Goal: Obtain resource: Download file/media

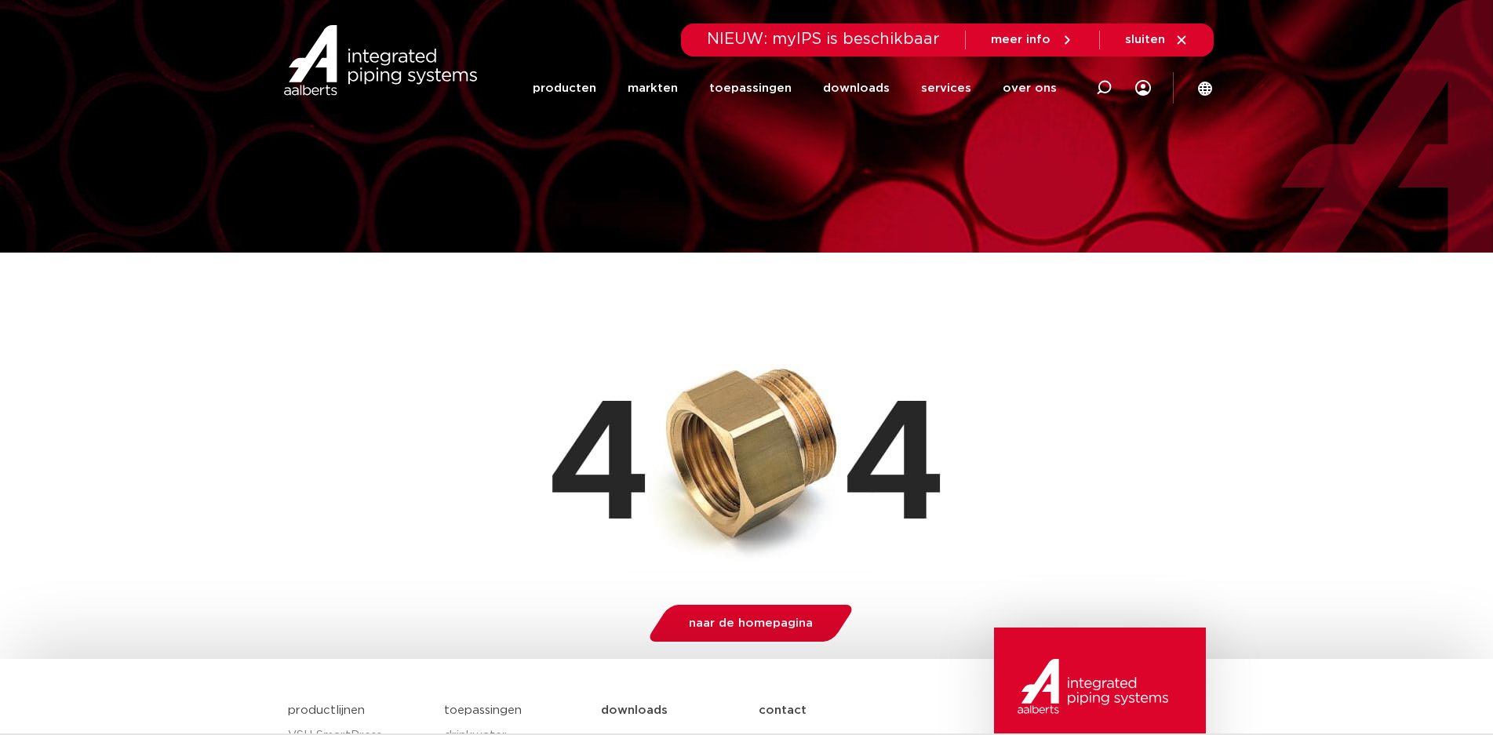
click at [1063, 38] on icon at bounding box center [1067, 40] width 14 height 14
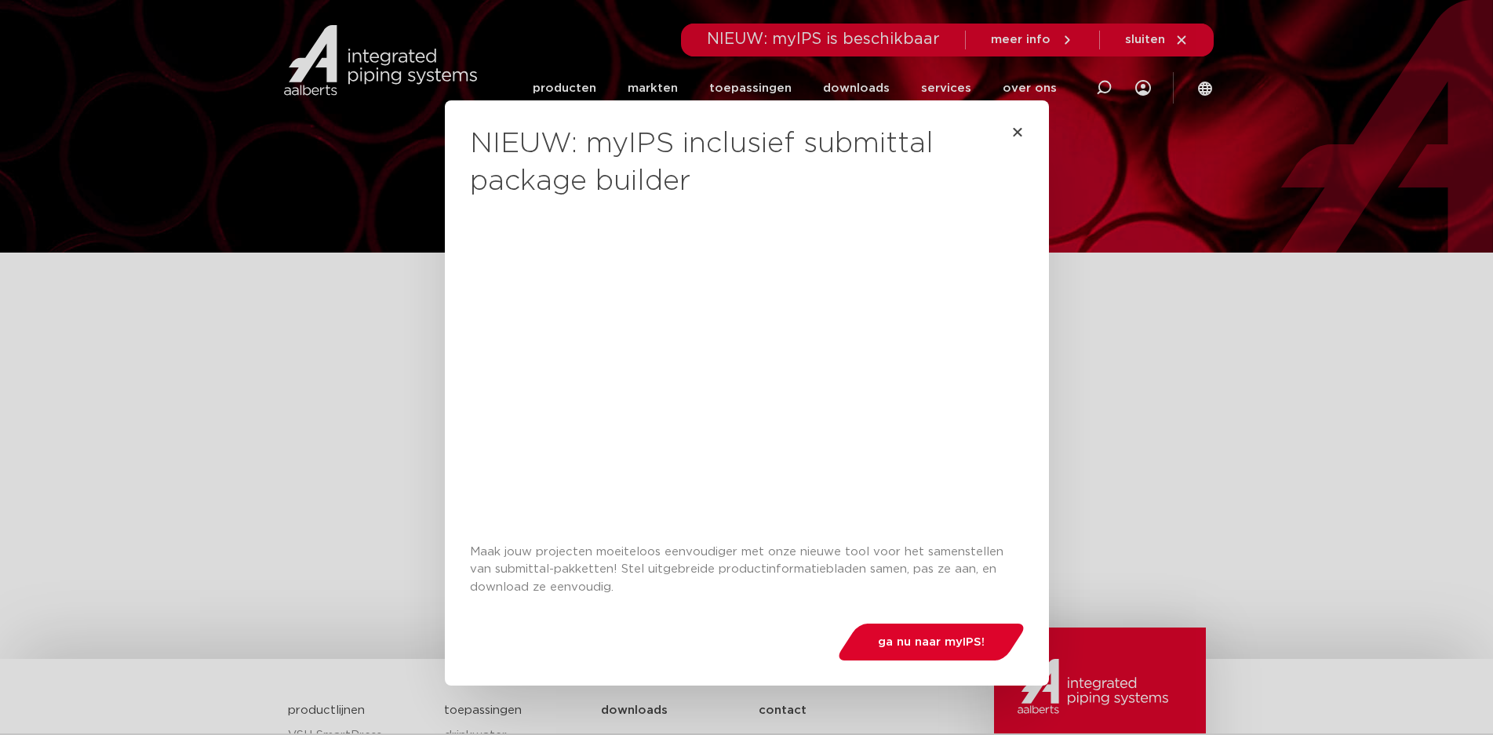
click at [1297, 330] on div "NIEUW: myIPS inclusief submittal package builder Maak jouw projecten moeiteloos…" at bounding box center [746, 367] width 1493 height 735
click at [1013, 133] on icon "Close" at bounding box center [1017, 131] width 13 height 13
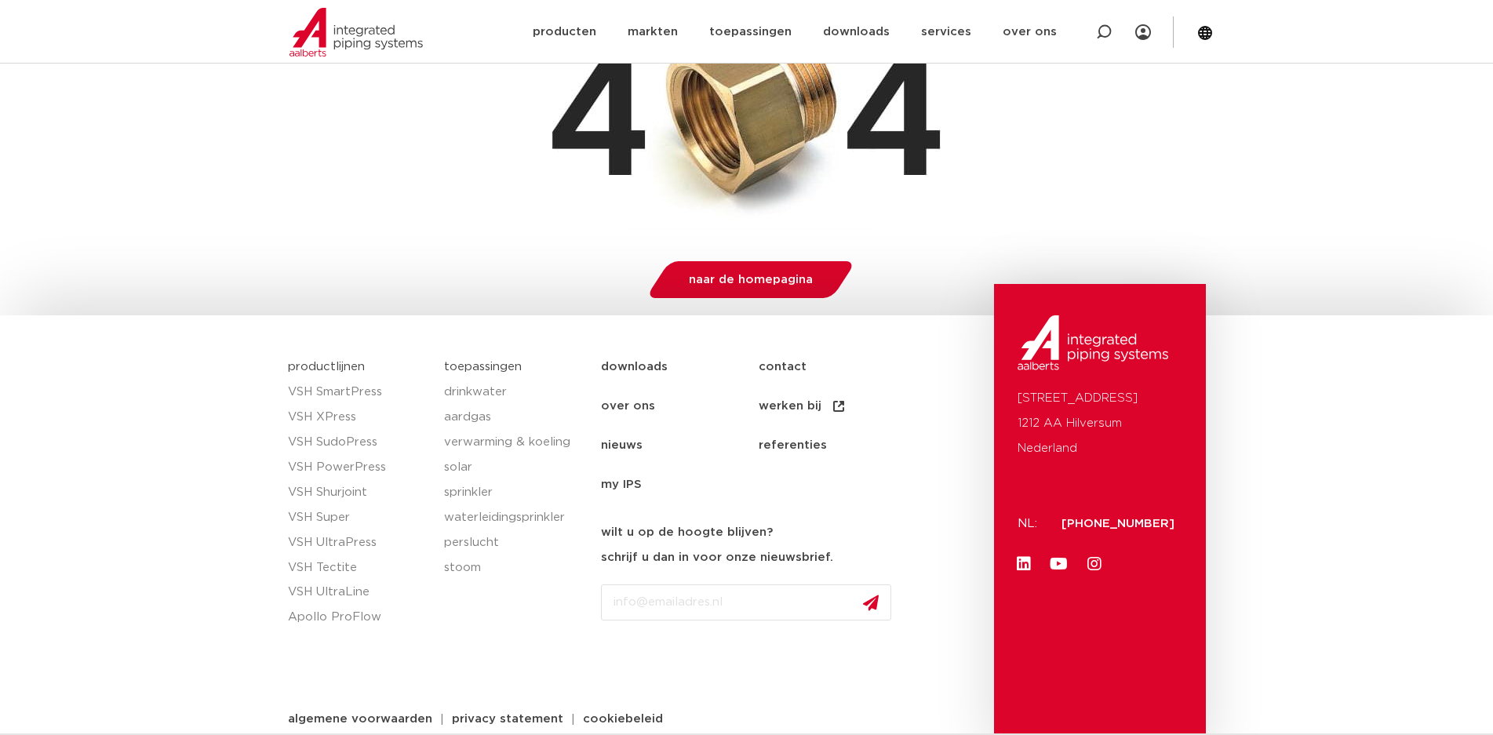
scroll to position [362, 0]
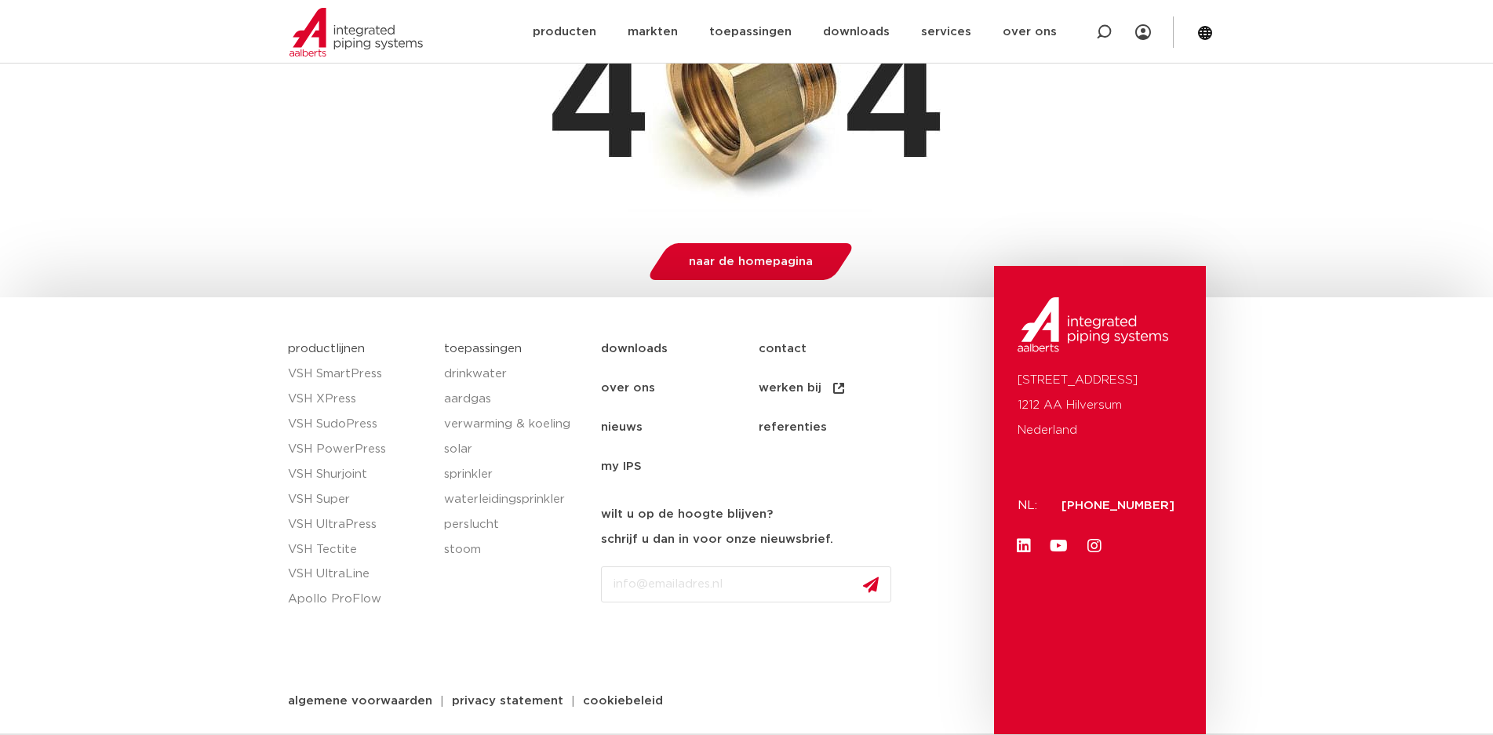
click at [646, 349] on link "downloads" at bounding box center [680, 348] width 158 height 39
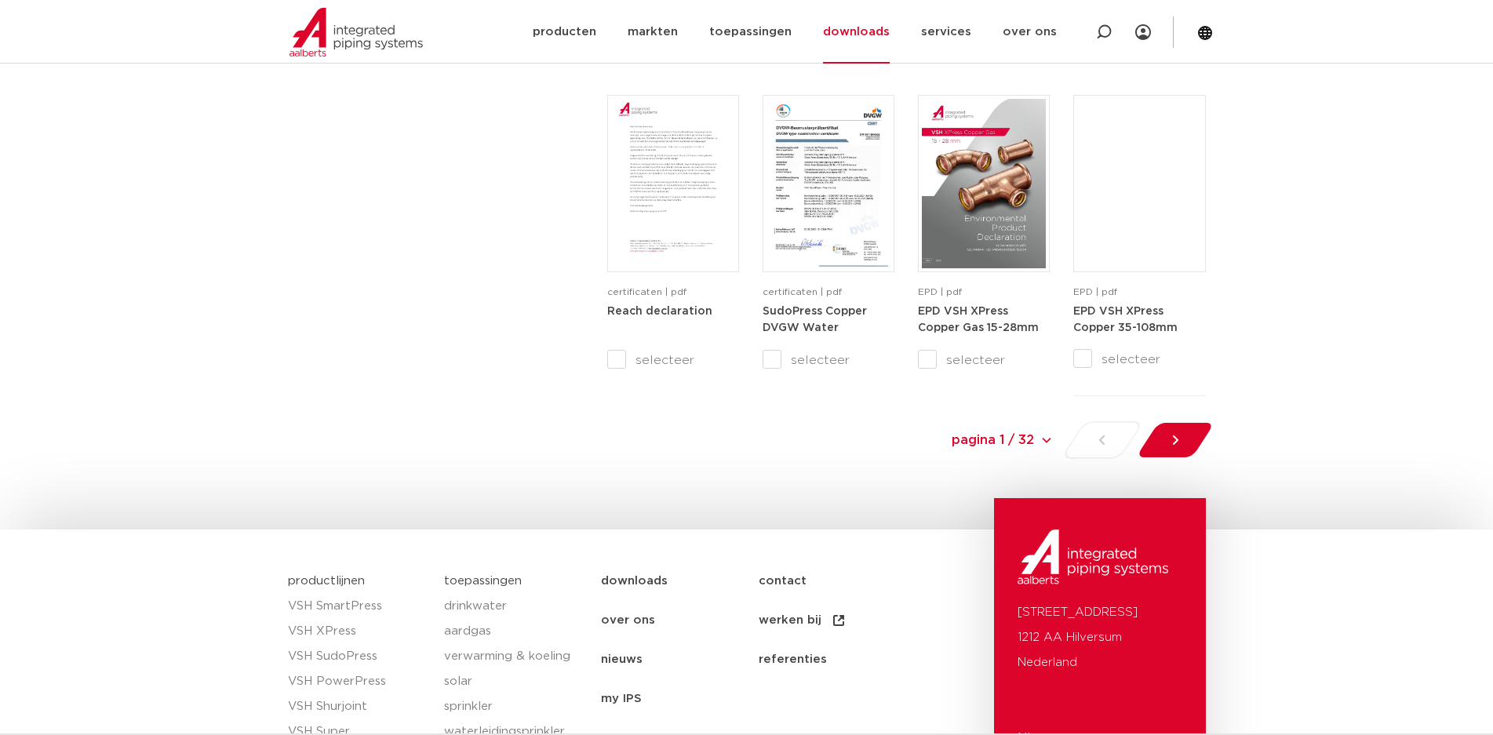
scroll to position [1795, 0]
